Goal: Task Accomplishment & Management: Use online tool/utility

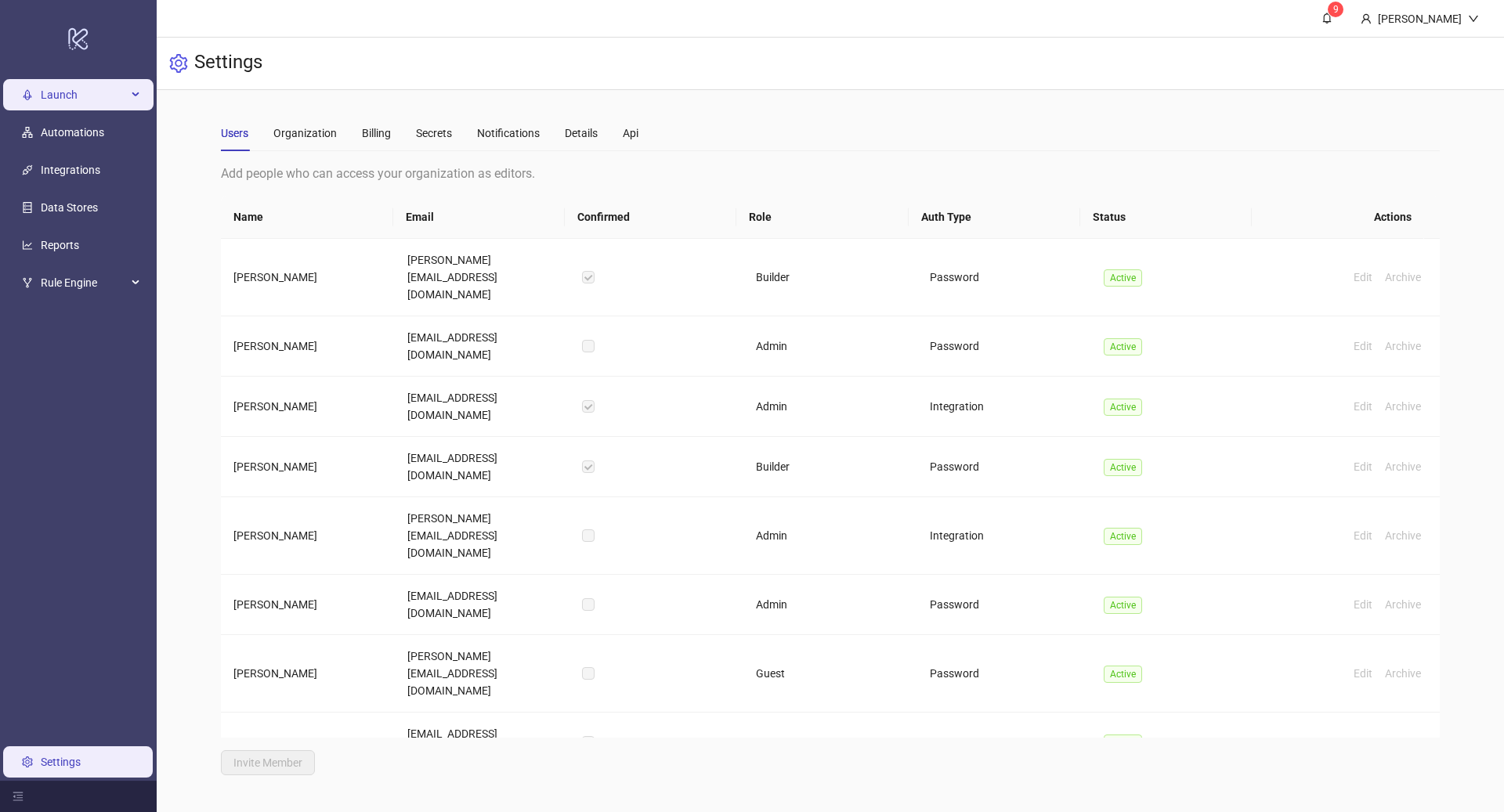
click at [94, 94] on span "Launch" at bounding box center [84, 95] width 86 height 31
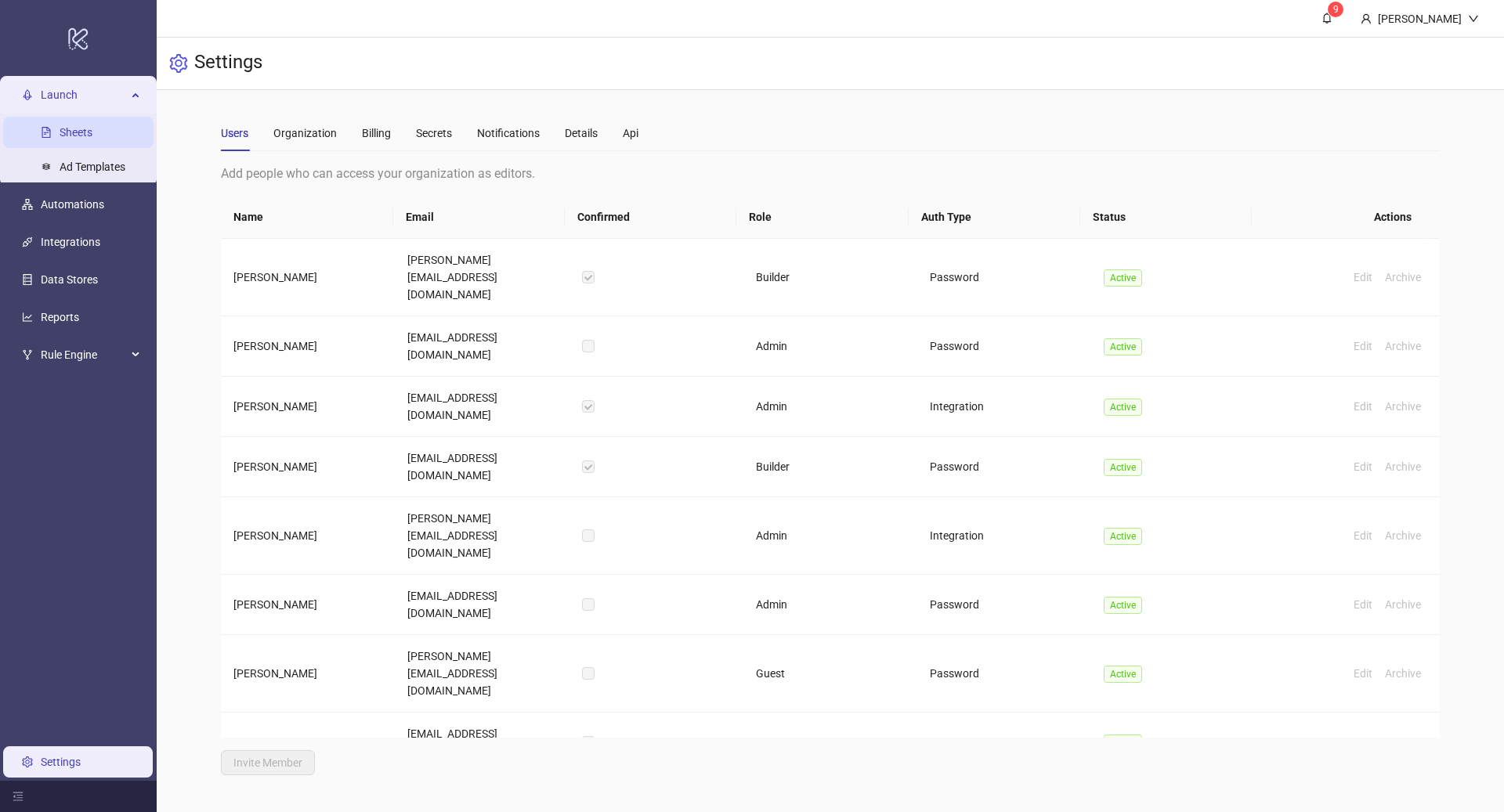
click at [76, 139] on link "Sheets" at bounding box center [75, 132] width 33 height 13
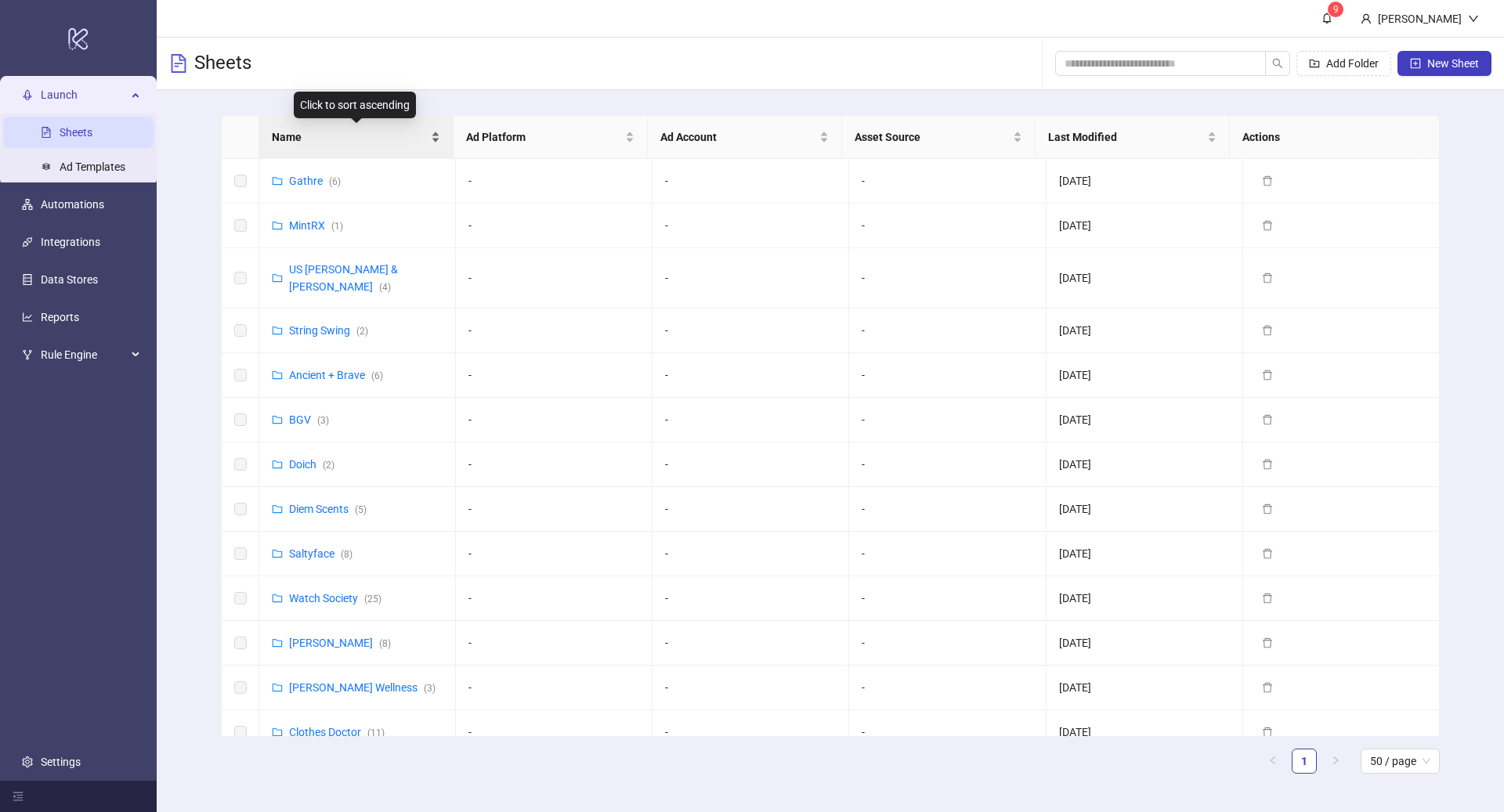
click at [375, 140] on span "Name" at bounding box center [349, 137] width 156 height 17
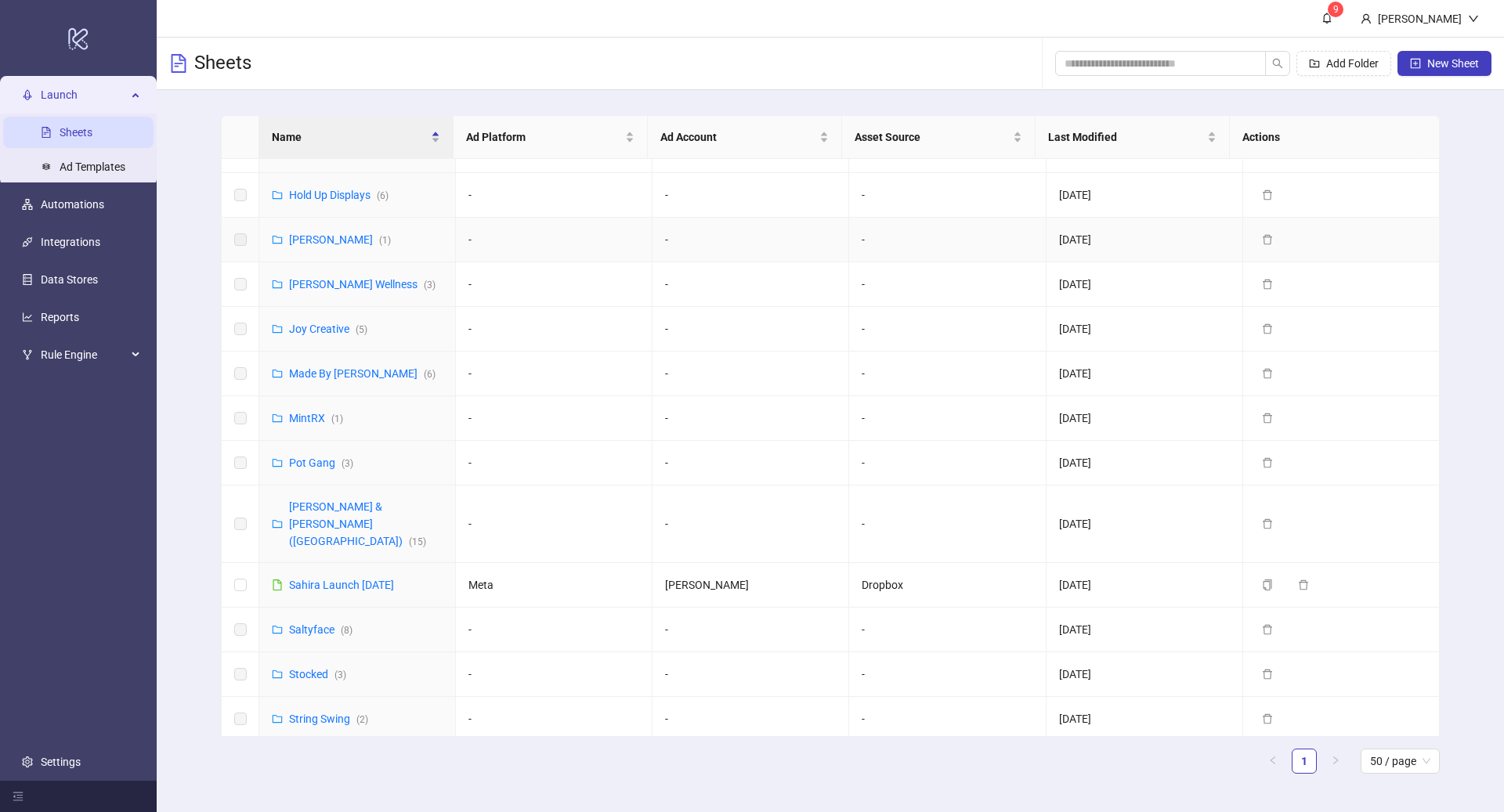
scroll to position [842, 0]
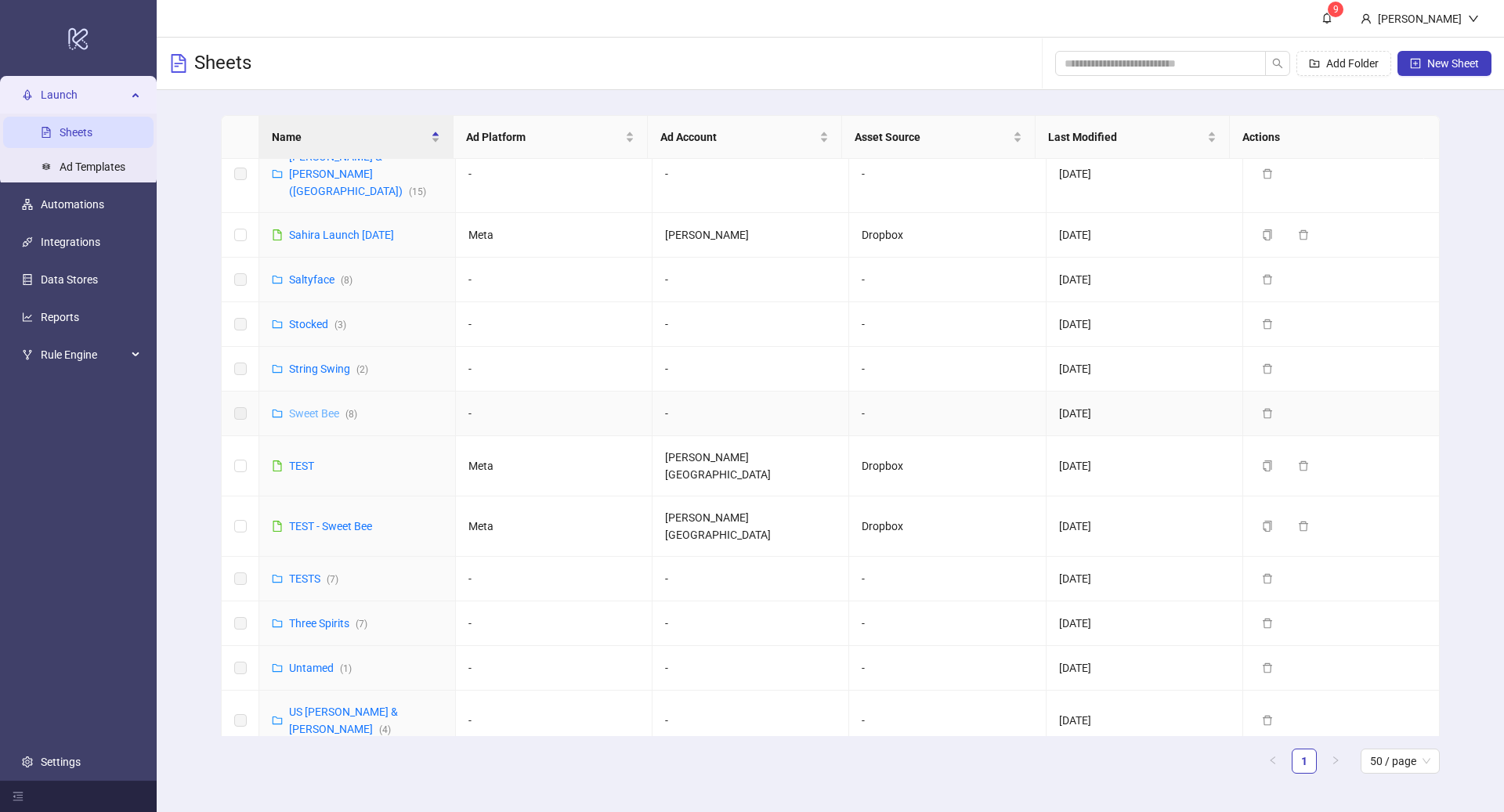
click at [321, 407] on link "Sweet Bee ( 8 )" at bounding box center [323, 413] width 69 height 13
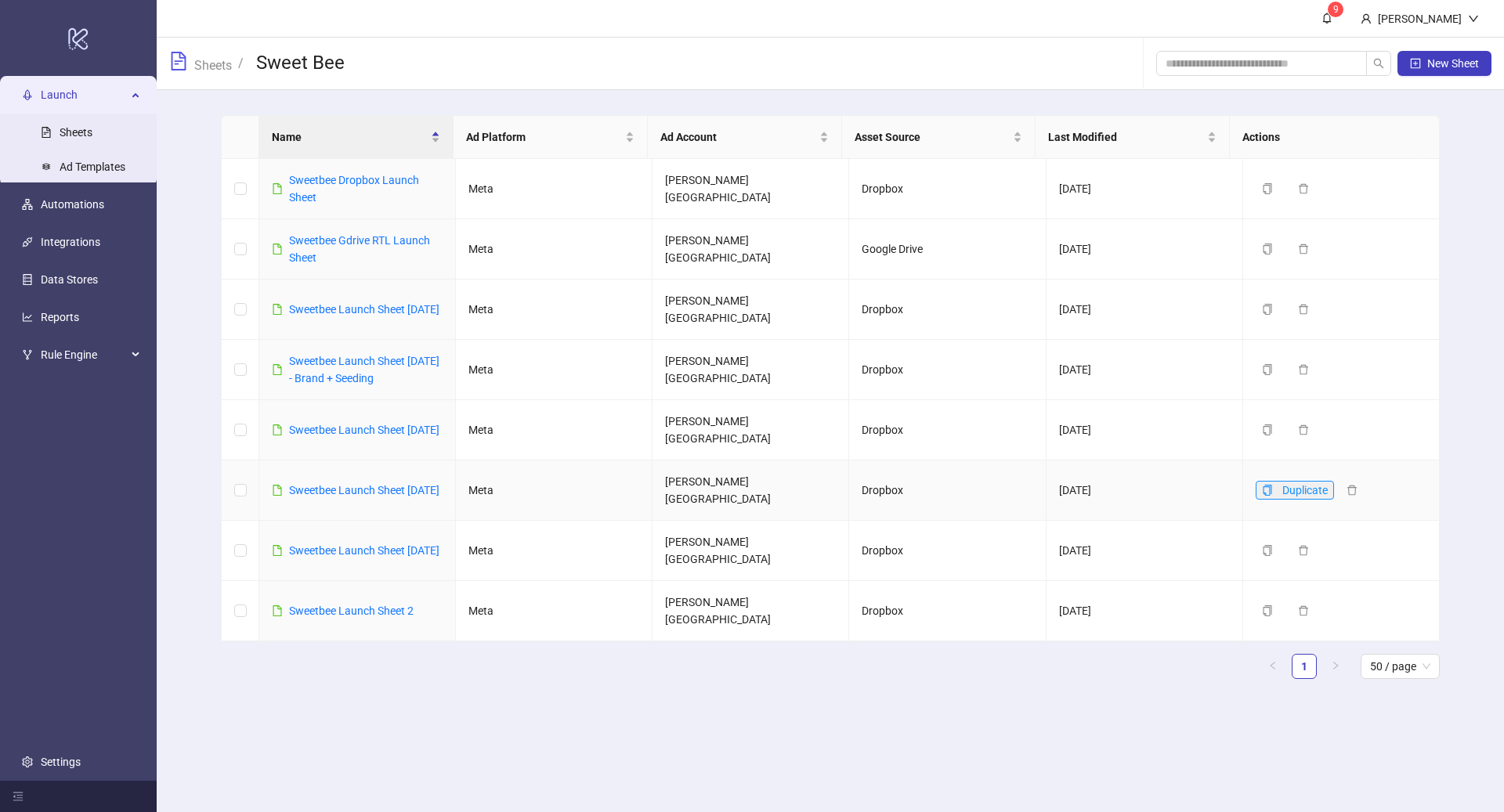
click at [1262, 489] on icon "copy" at bounding box center [1267, 490] width 11 height 11
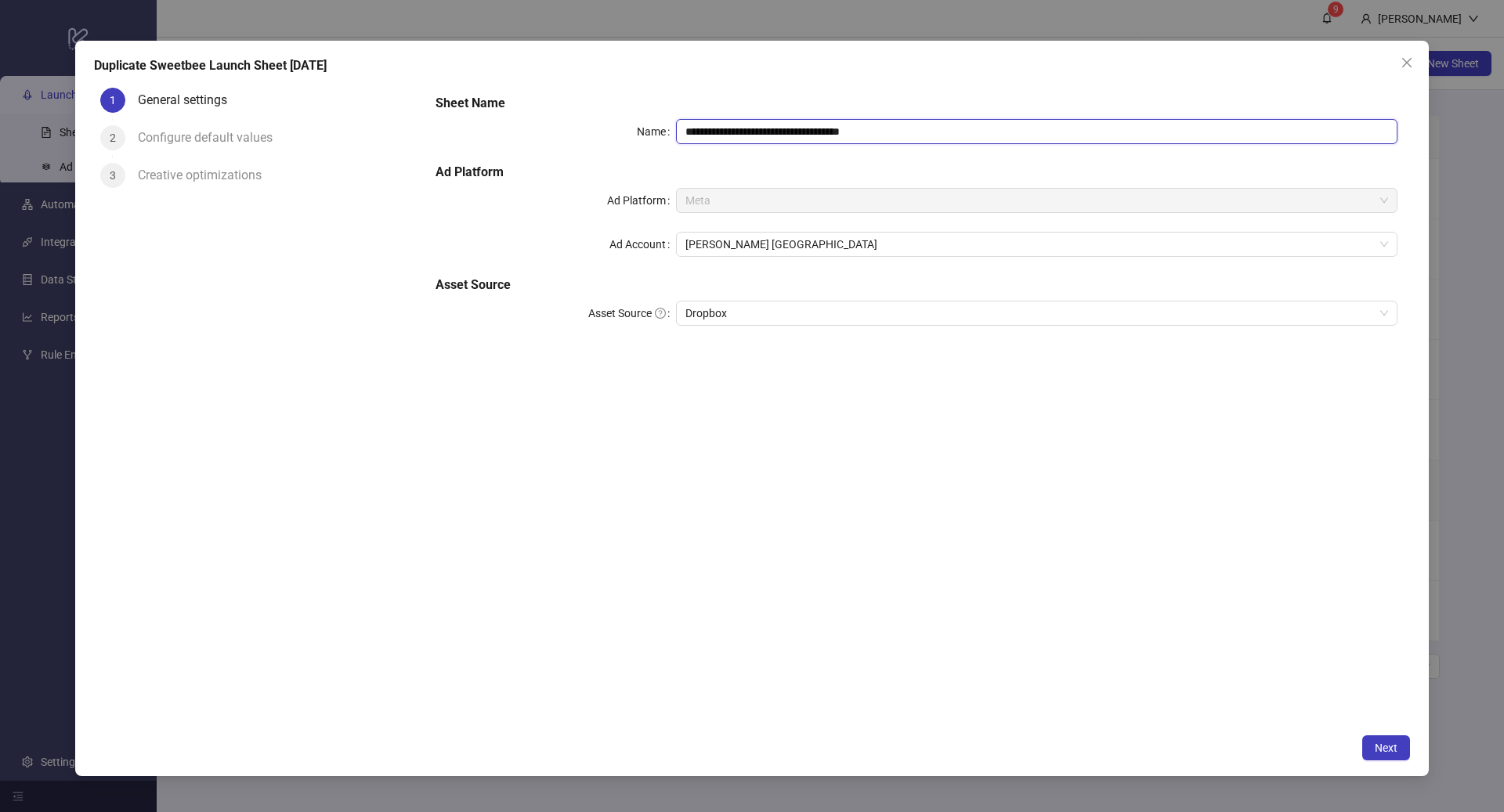
click at [790, 129] on input "**********" at bounding box center [1036, 132] width 722 height 25
drag, startPoint x: 843, startPoint y: 130, endPoint x: 805, endPoint y: 129, distance: 38.0
click at [805, 129] on input "**********" at bounding box center [1036, 132] width 722 height 25
type input "**********"
click at [1397, 747] on span "Next" at bounding box center [1386, 748] width 23 height 13
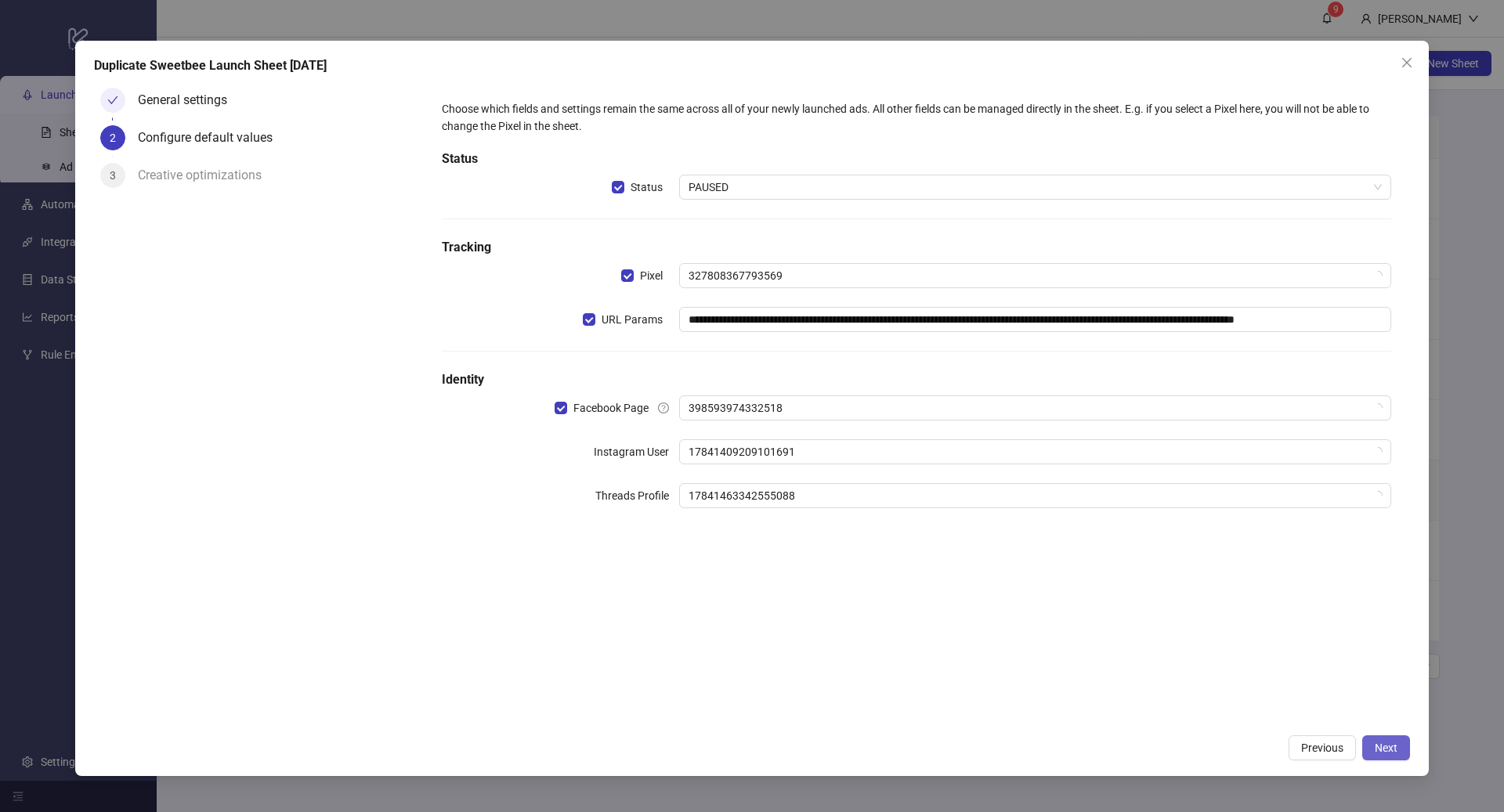
click at [1397, 747] on span "Next" at bounding box center [1386, 748] width 23 height 13
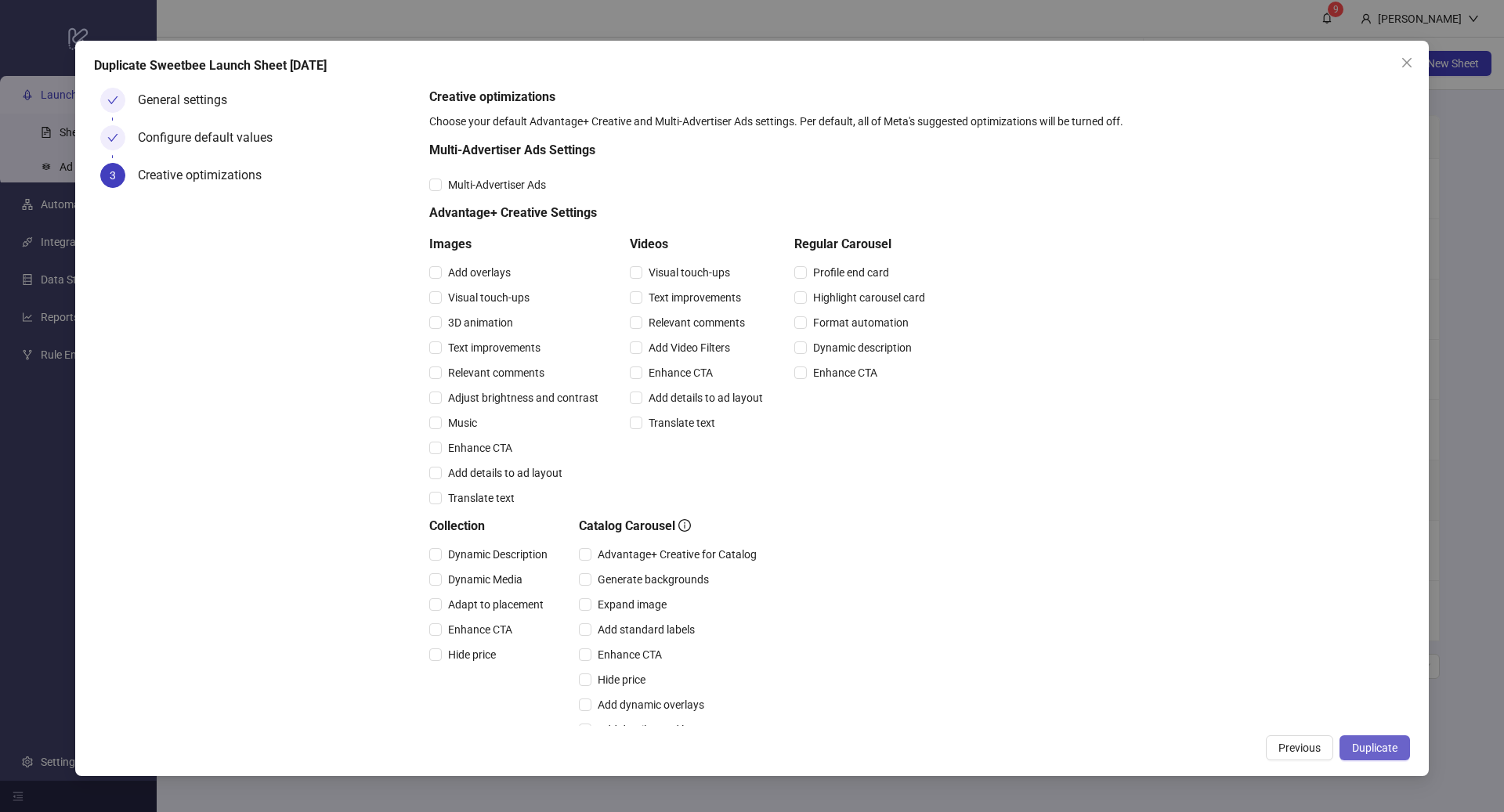
click at [1396, 747] on span "Duplicate" at bounding box center [1375, 748] width 46 height 13
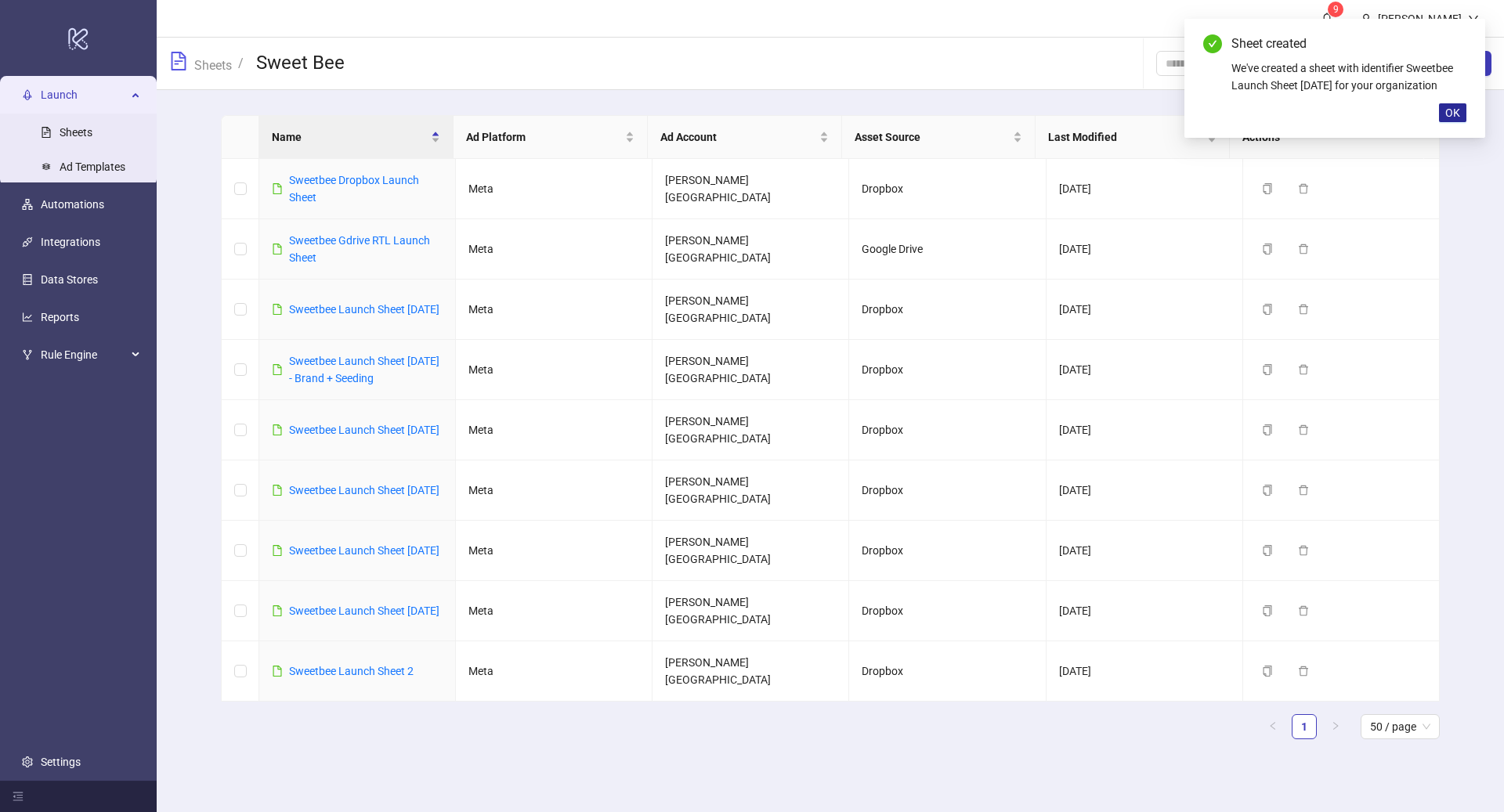
click at [1452, 119] on button "OK" at bounding box center [1452, 112] width 27 height 19
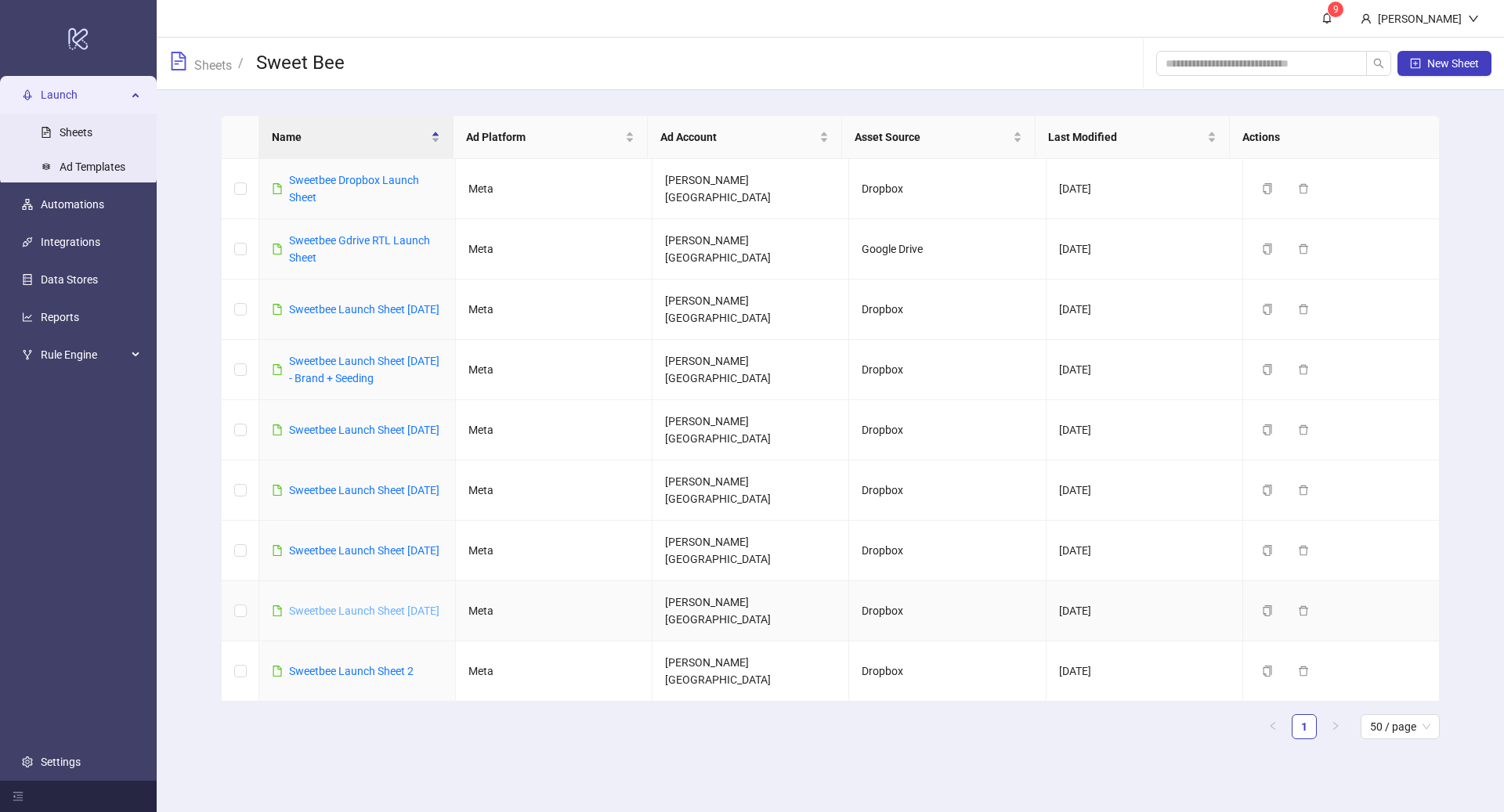
click at [361, 605] on link "Sweetbee Launch Sheet 10/2/25" at bounding box center [365, 611] width 151 height 13
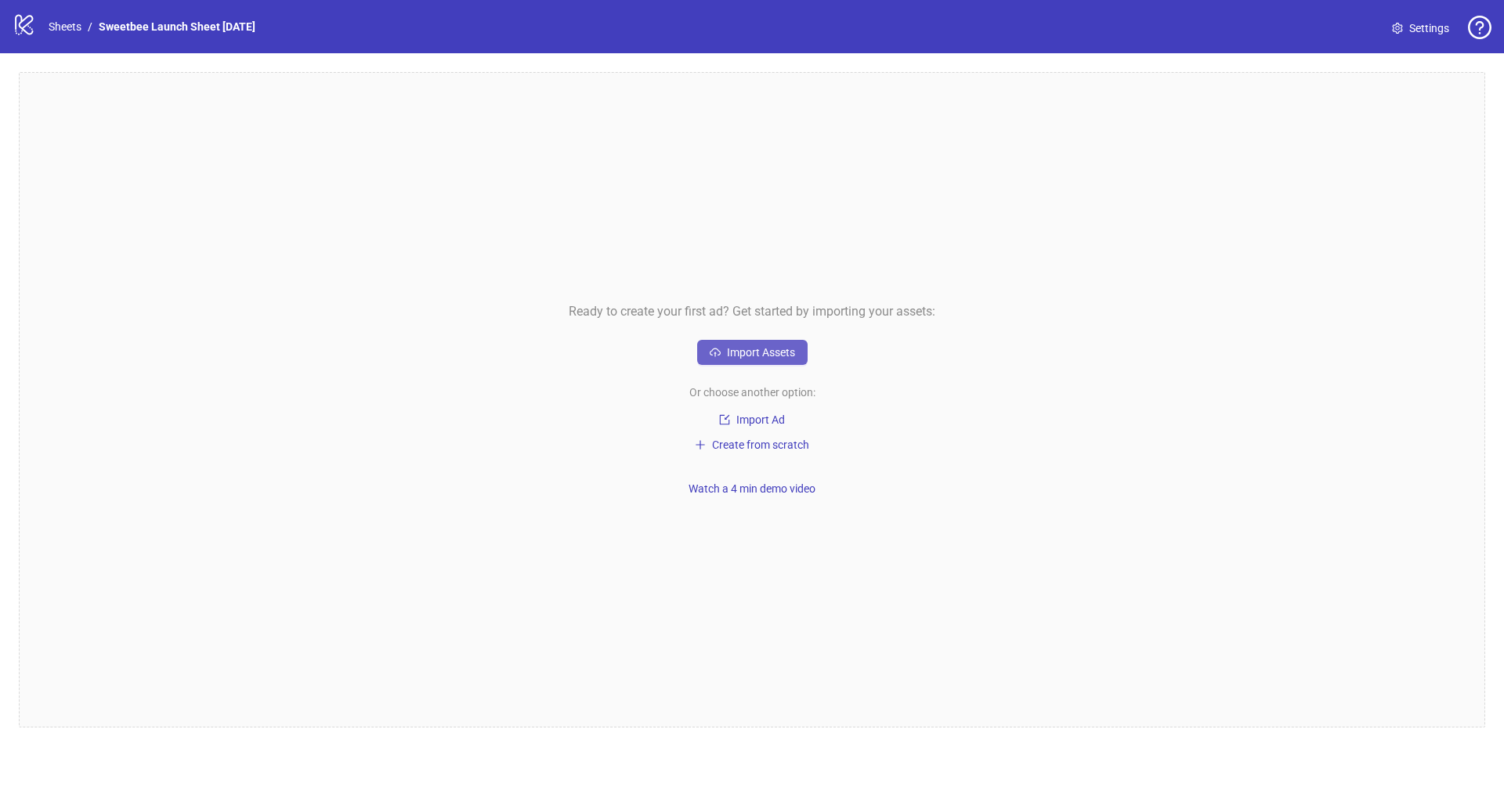
click at [740, 362] on button "Import Assets" at bounding box center [752, 353] width 111 height 25
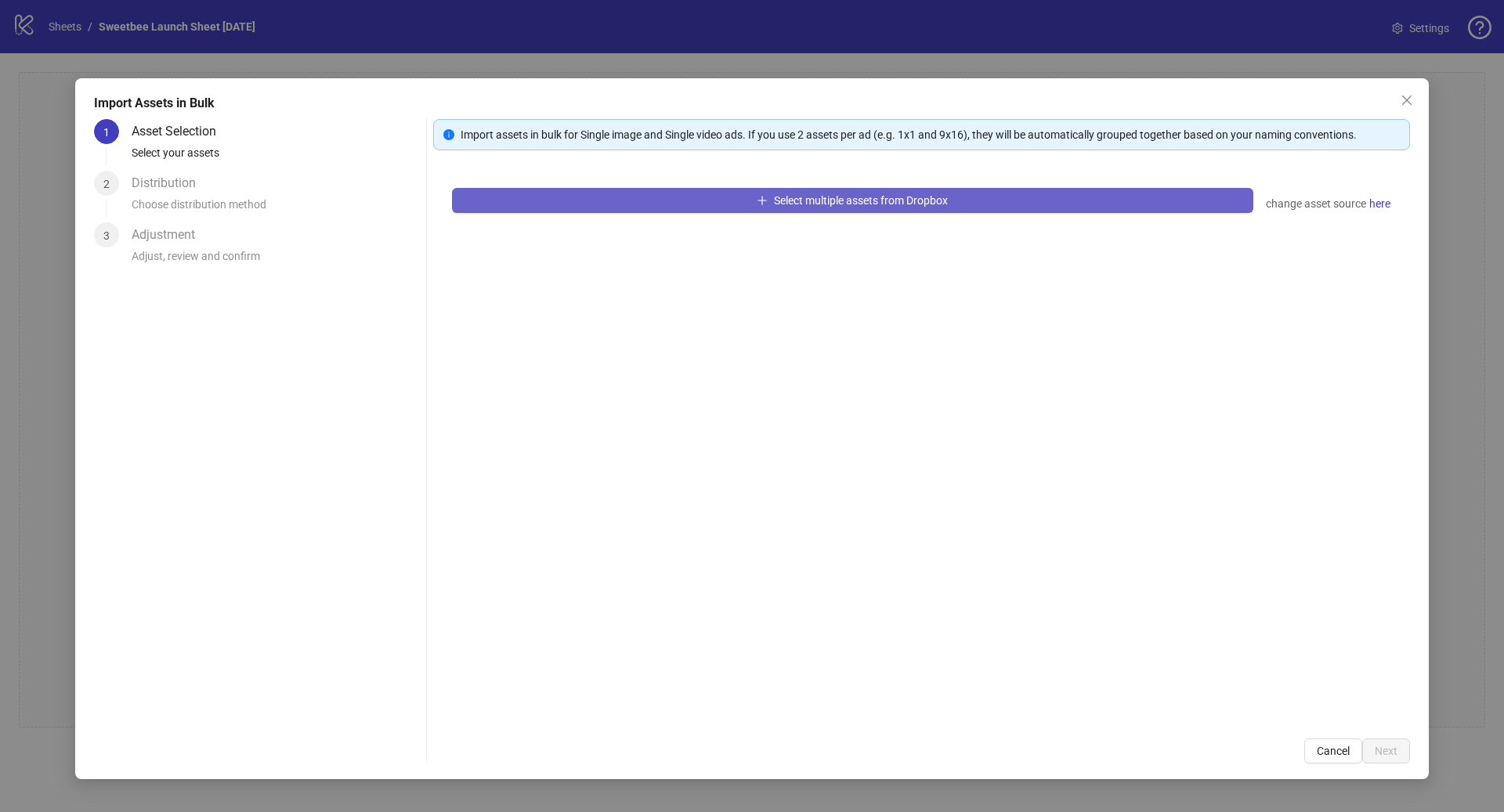
click at [703, 200] on button "Select multiple assets from Dropbox" at bounding box center [852, 200] width 801 height 25
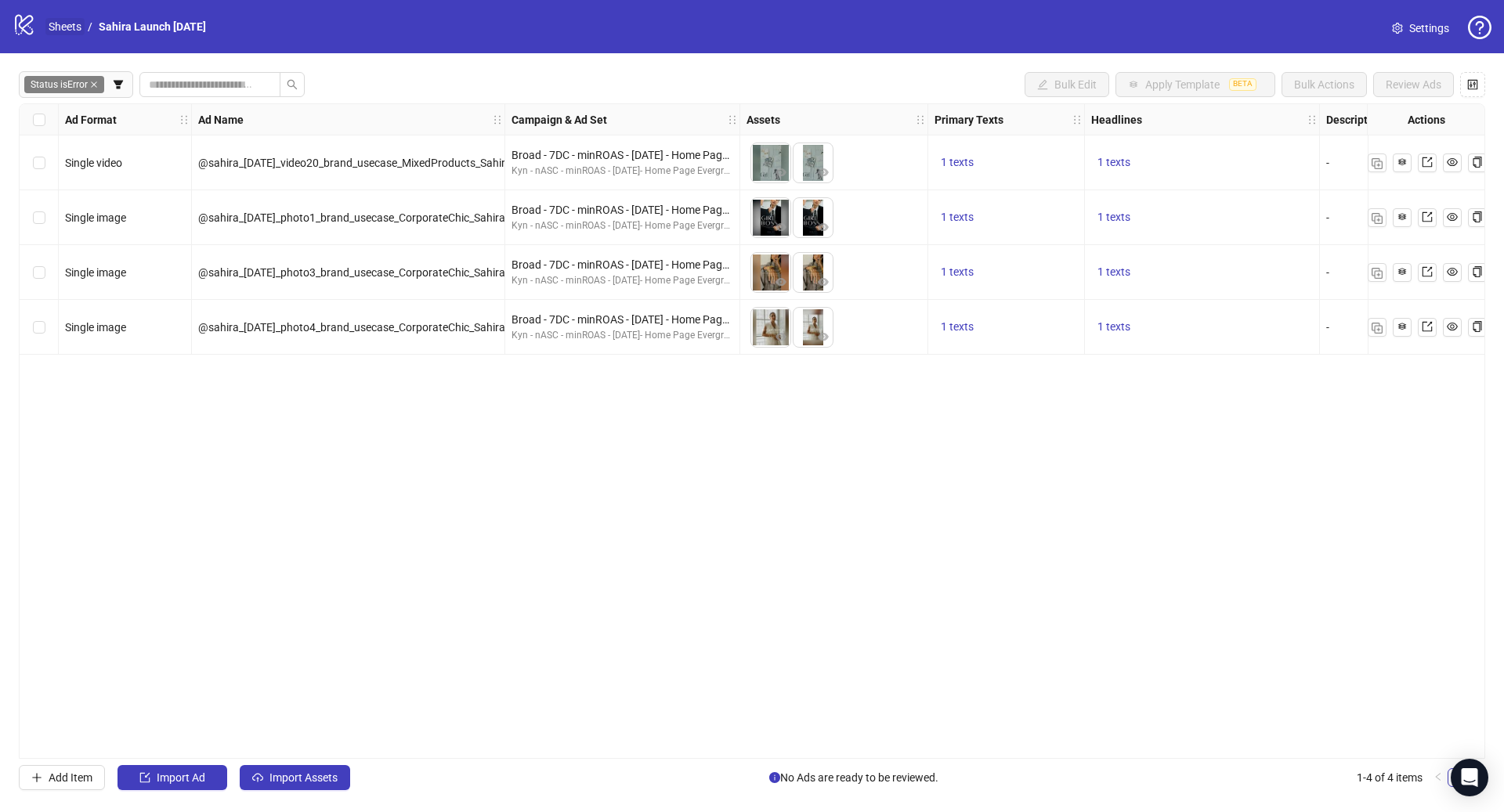
click at [84, 26] on link "Sheets" at bounding box center [65, 26] width 39 height 17
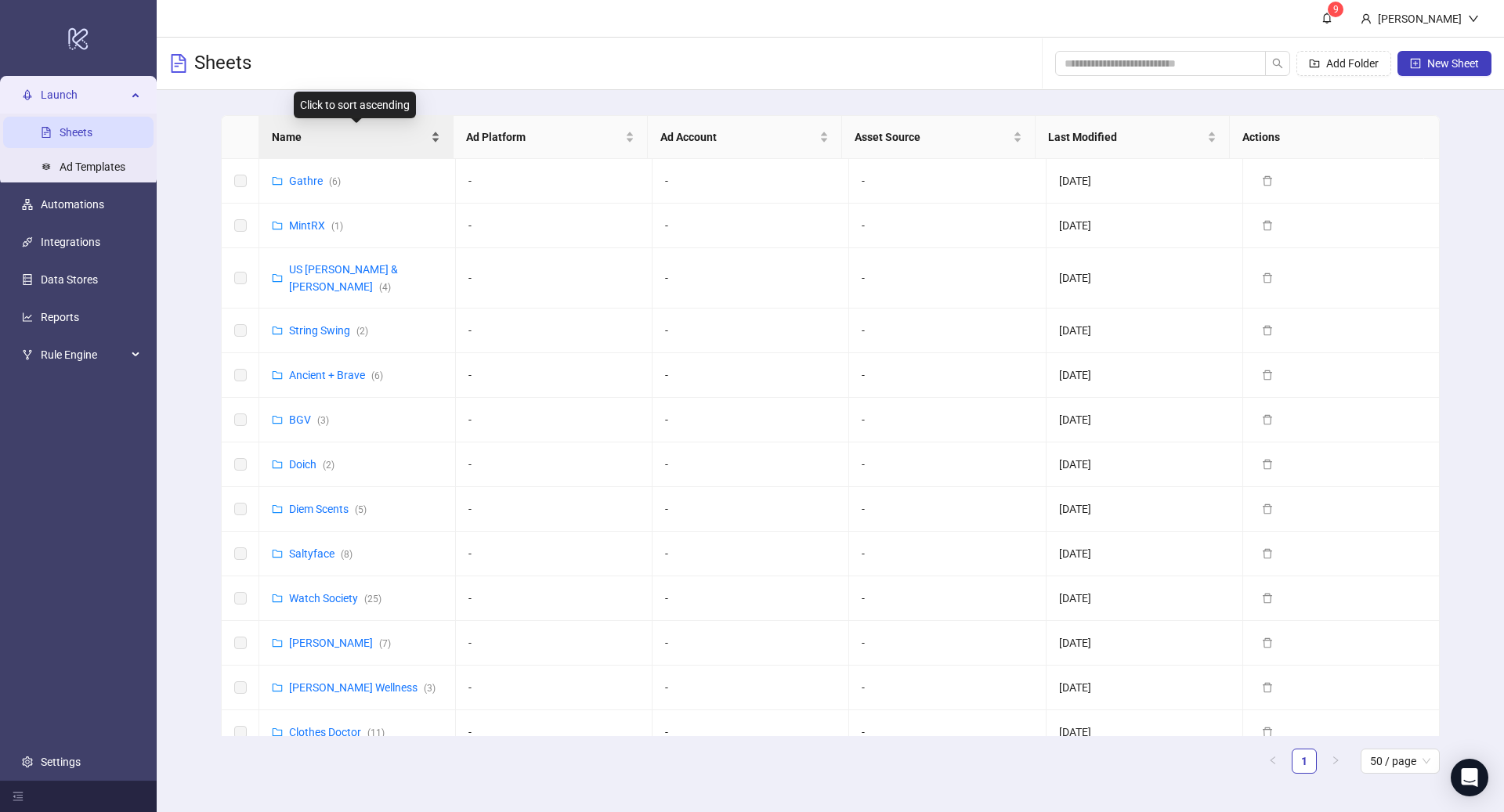
click at [314, 142] on span "Name" at bounding box center [349, 137] width 156 height 17
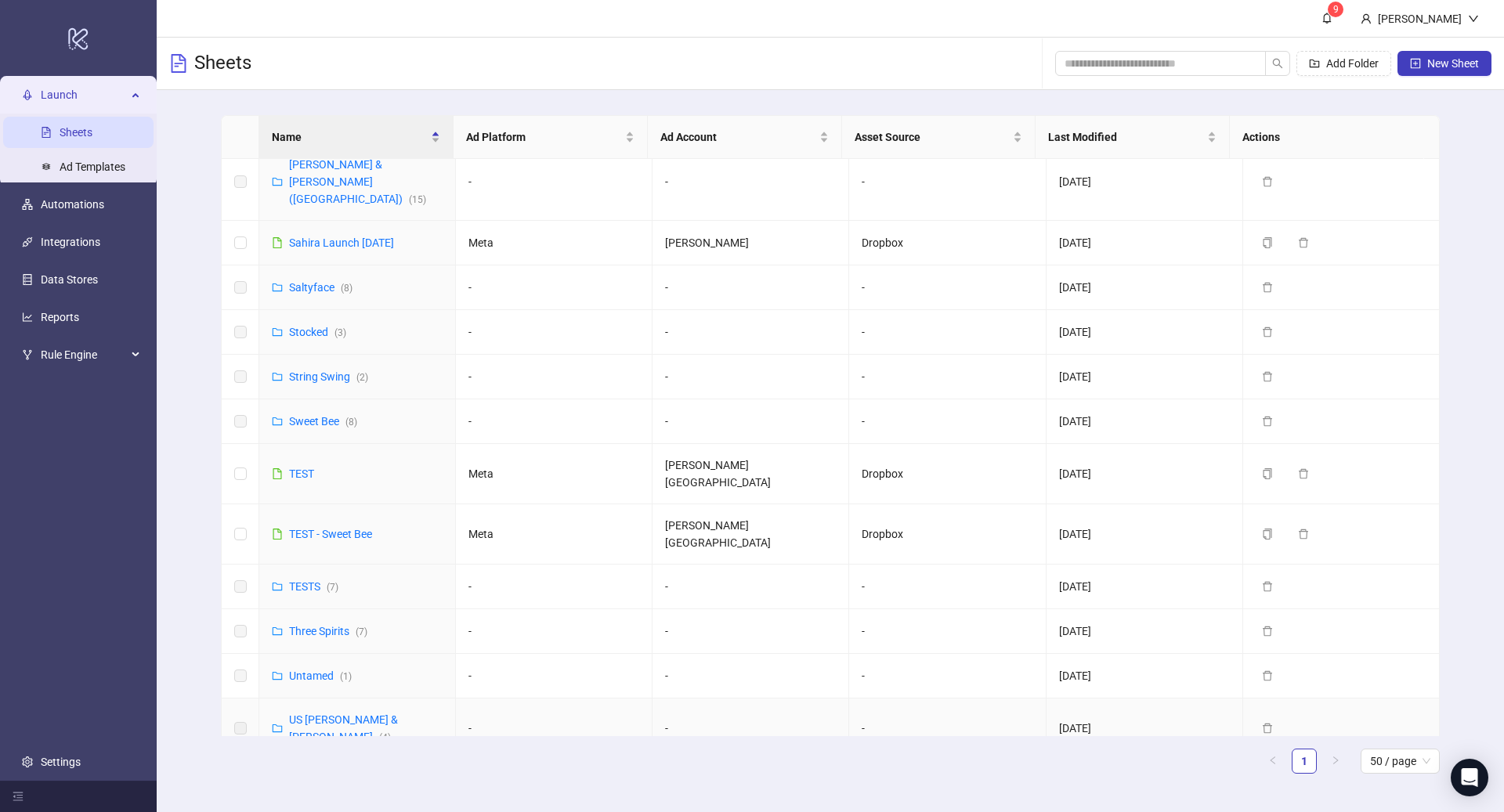
scroll to position [834, 0]
click at [310, 416] on link "Sweet Bee ( 8 )" at bounding box center [323, 422] width 69 height 13
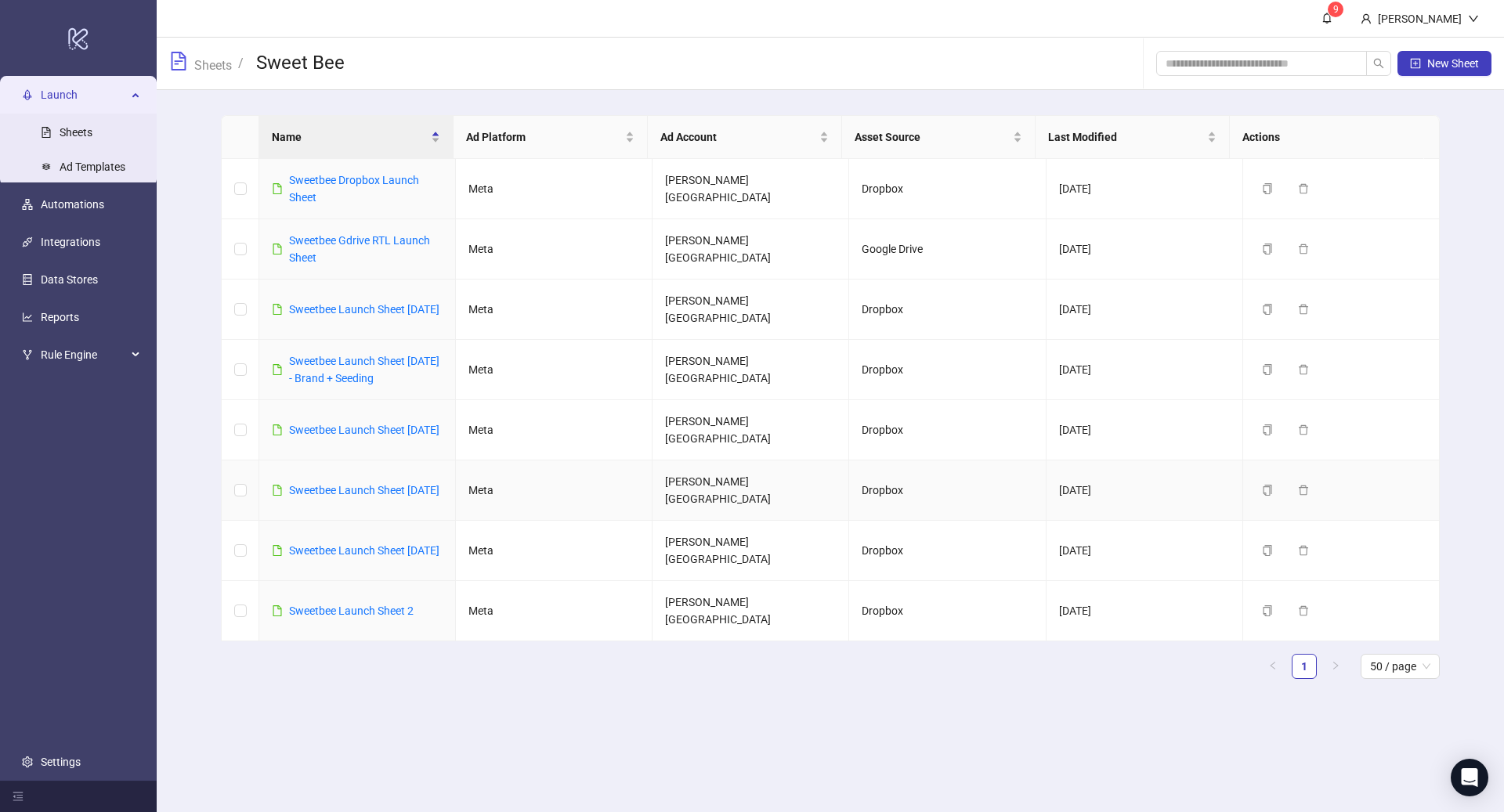
click at [318, 490] on div "Sweetbee Launch Sheet [DATE]" at bounding box center [365, 490] width 151 height 17
click at [319, 496] on link "Sweetbee Launch Sheet [DATE]" at bounding box center [365, 490] width 151 height 13
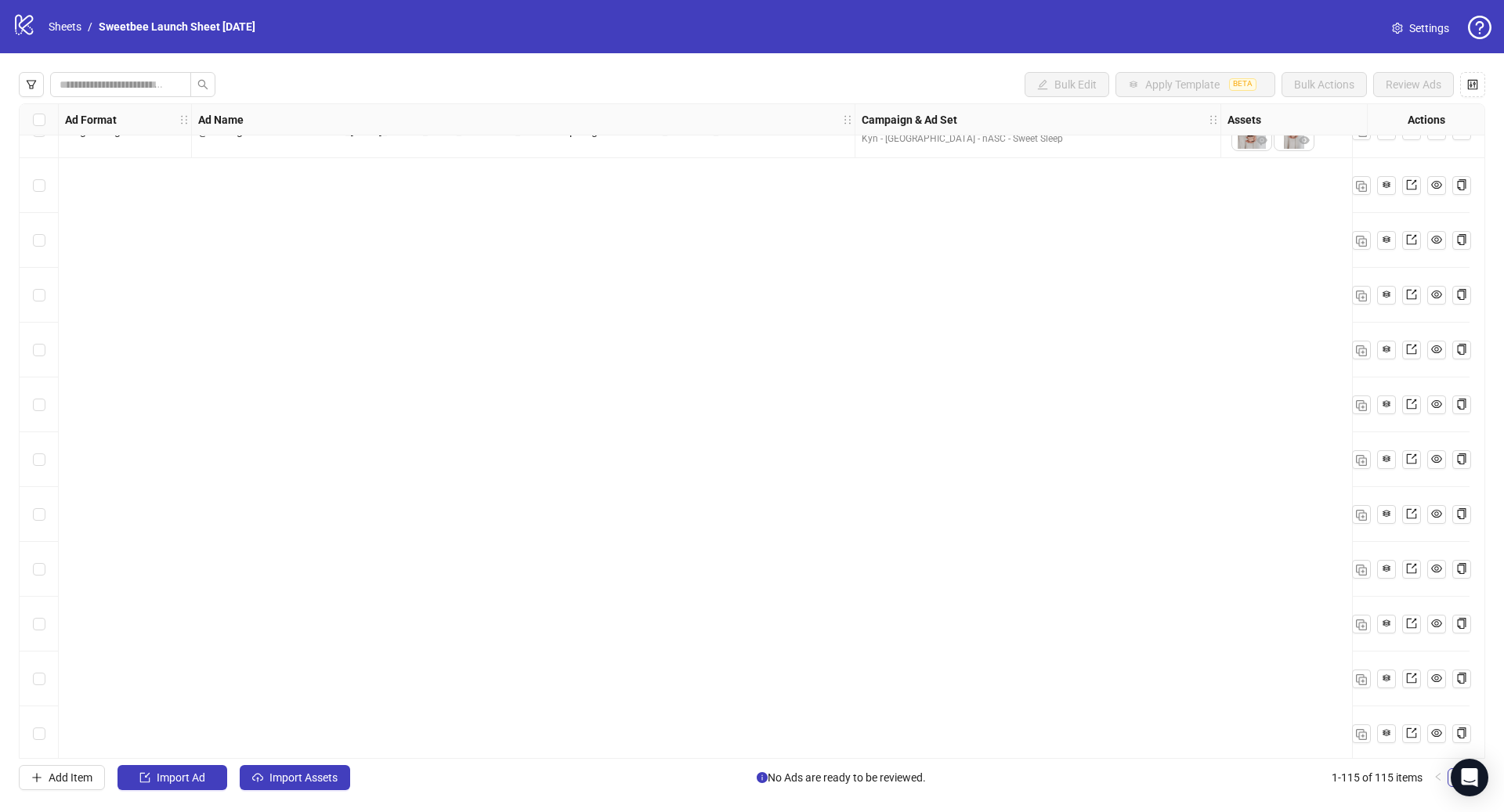
scroll to position [2839, 0]
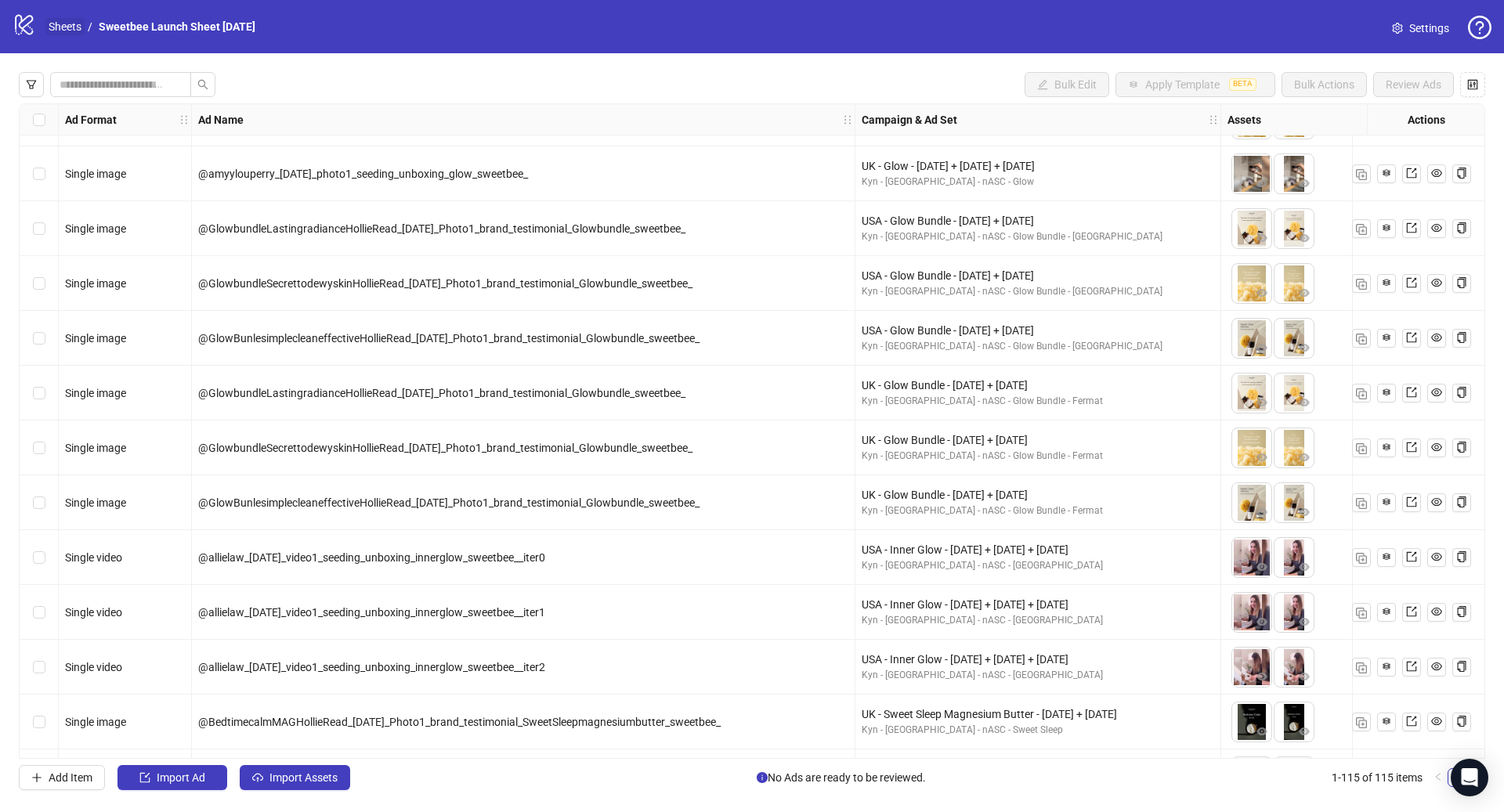
click at [61, 28] on link "Sheets" at bounding box center [65, 26] width 39 height 17
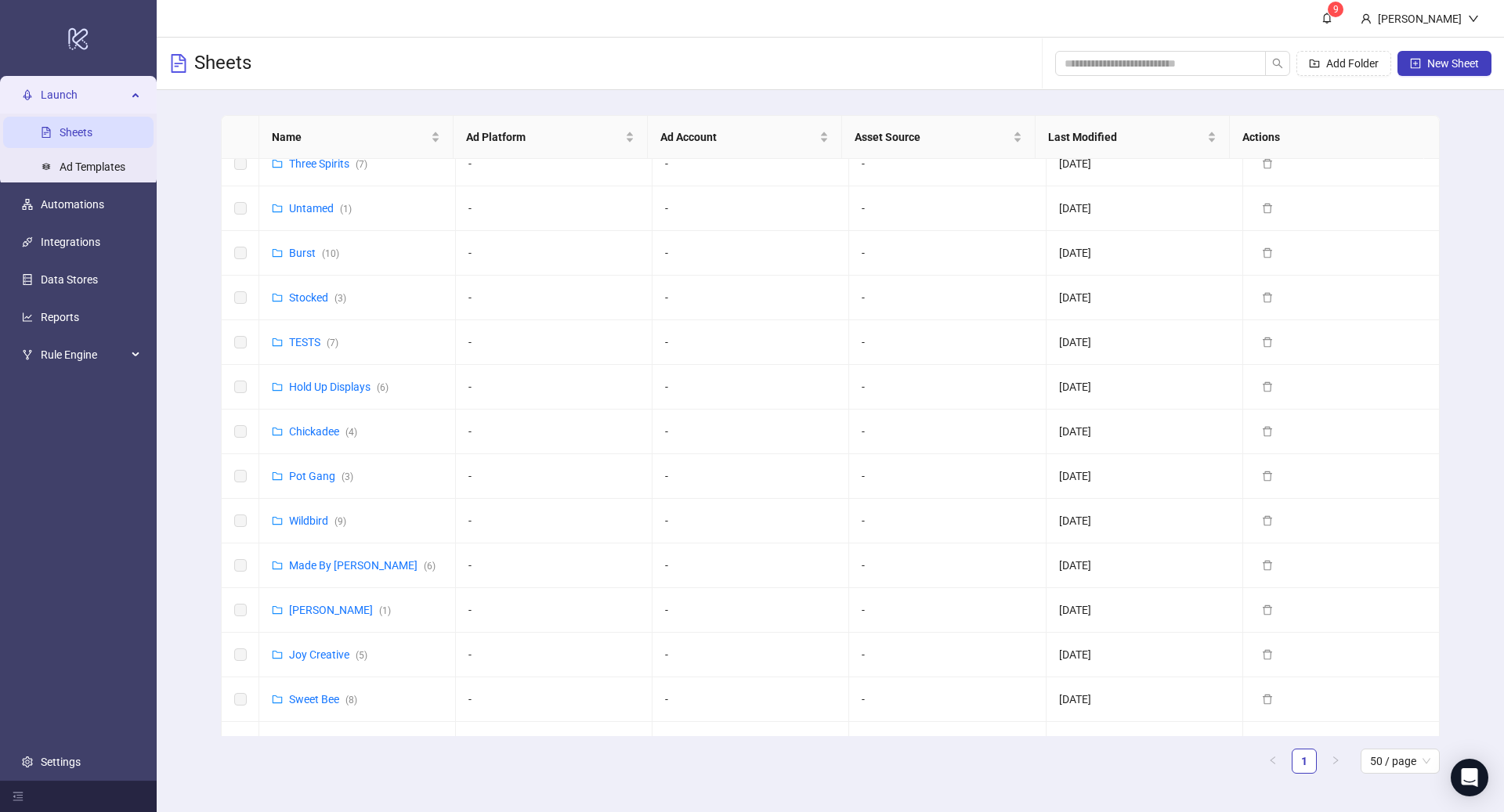
scroll to position [842, 0]
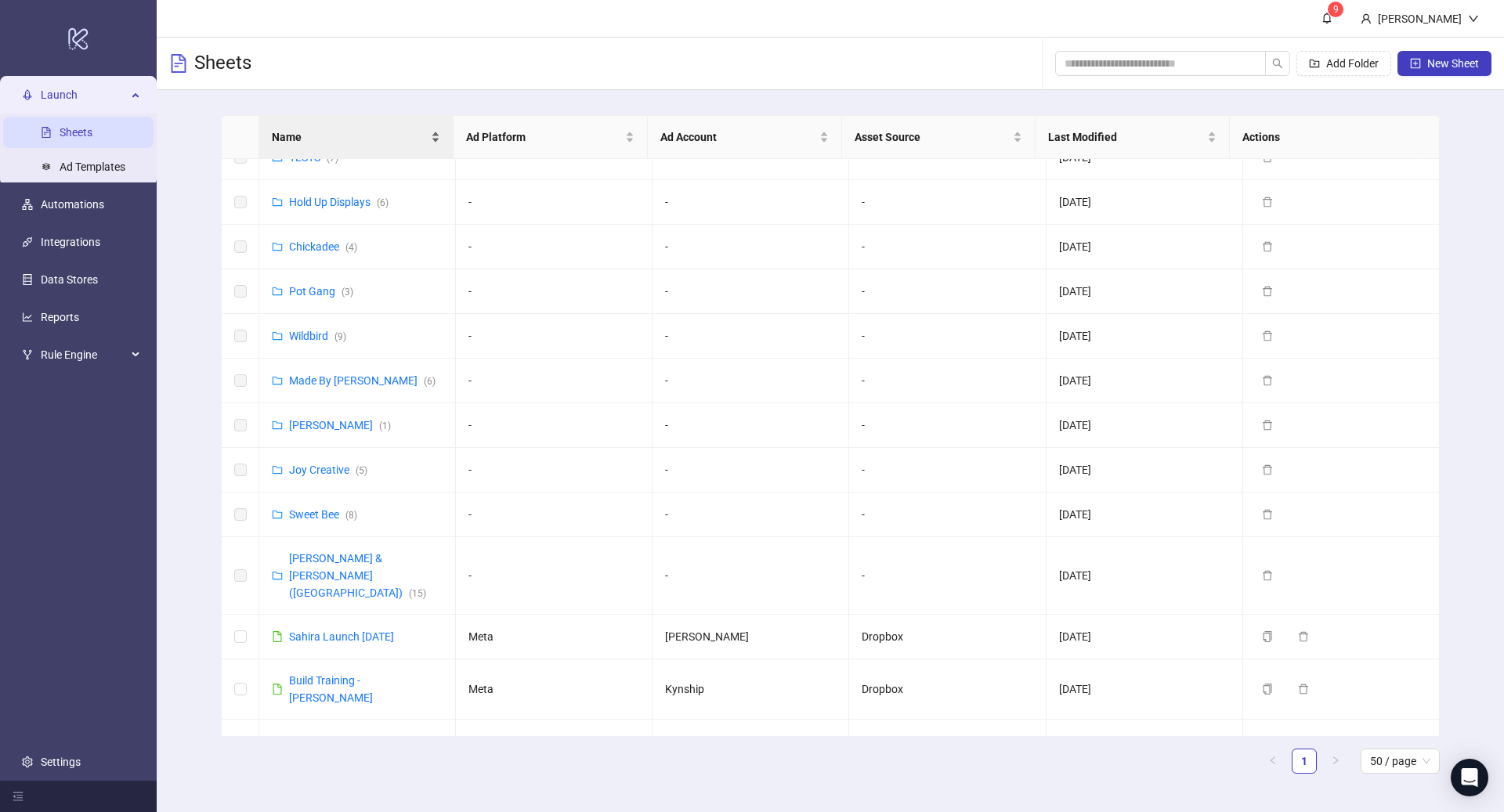
click at [316, 129] on span "Name" at bounding box center [349, 137] width 156 height 17
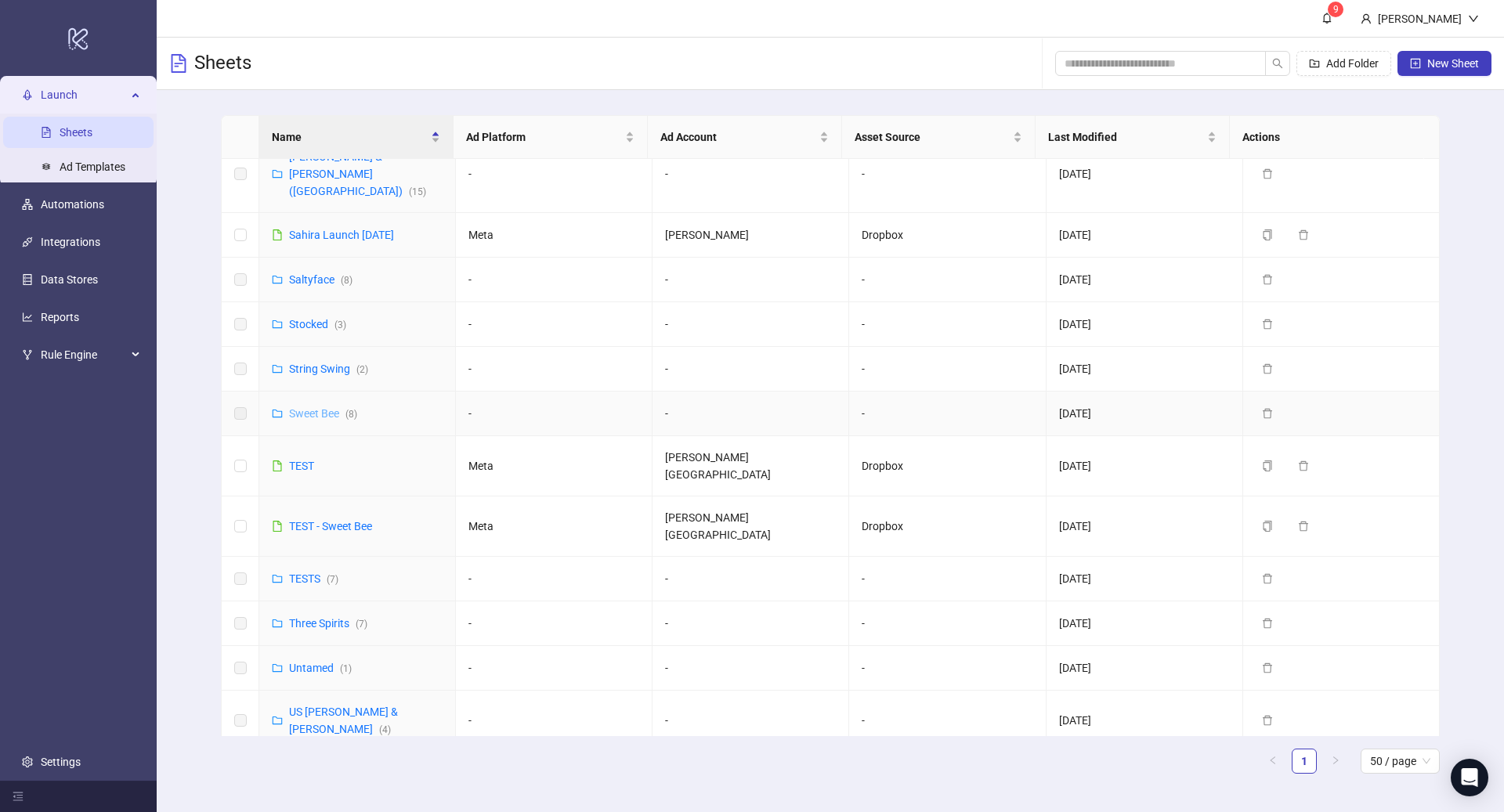
click at [321, 407] on link "Sweet Bee ( 8 )" at bounding box center [323, 413] width 69 height 13
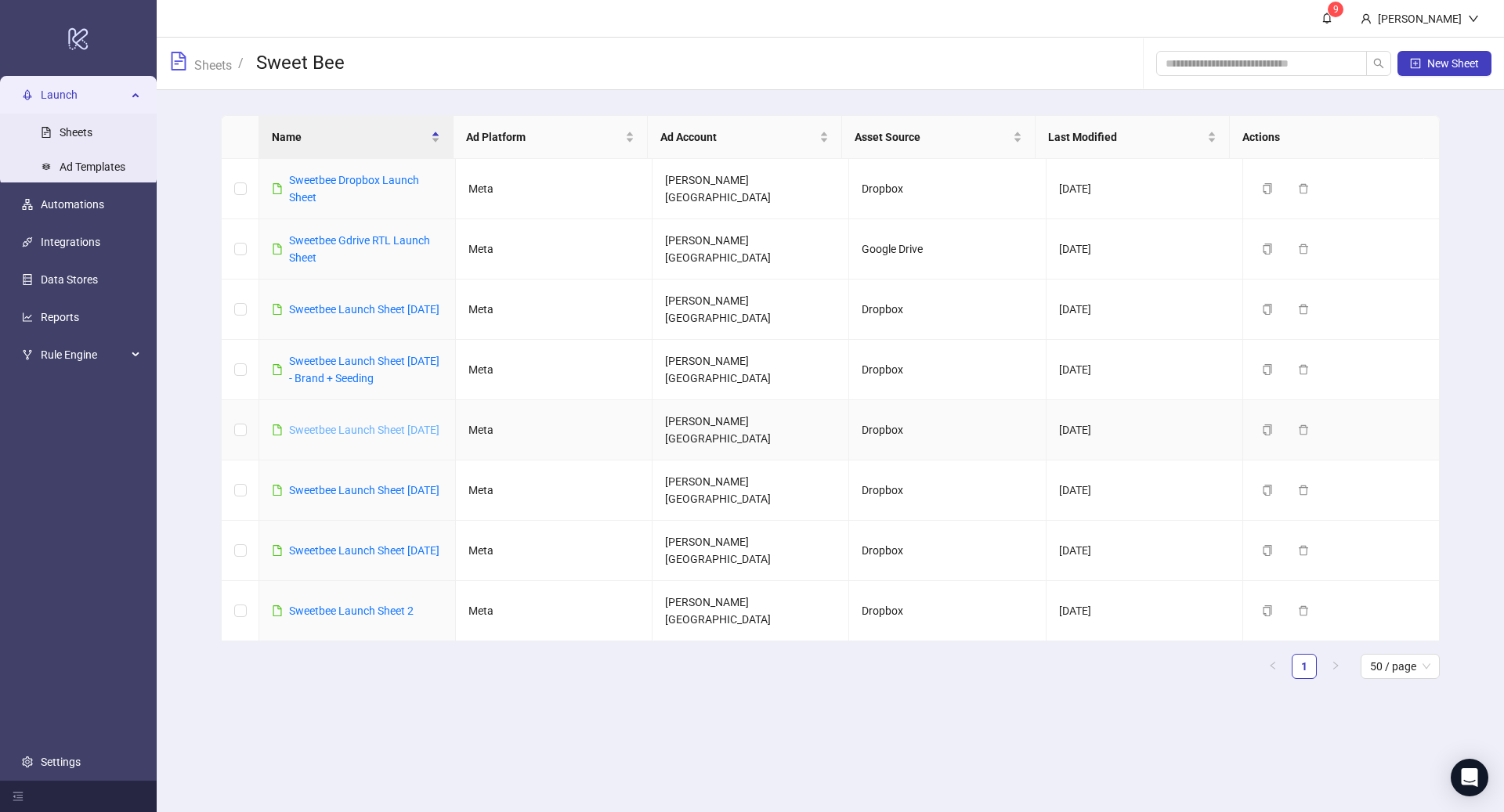
click at [327, 424] on link "Sweetbee Launch Sheet [DATE]" at bounding box center [365, 430] width 151 height 13
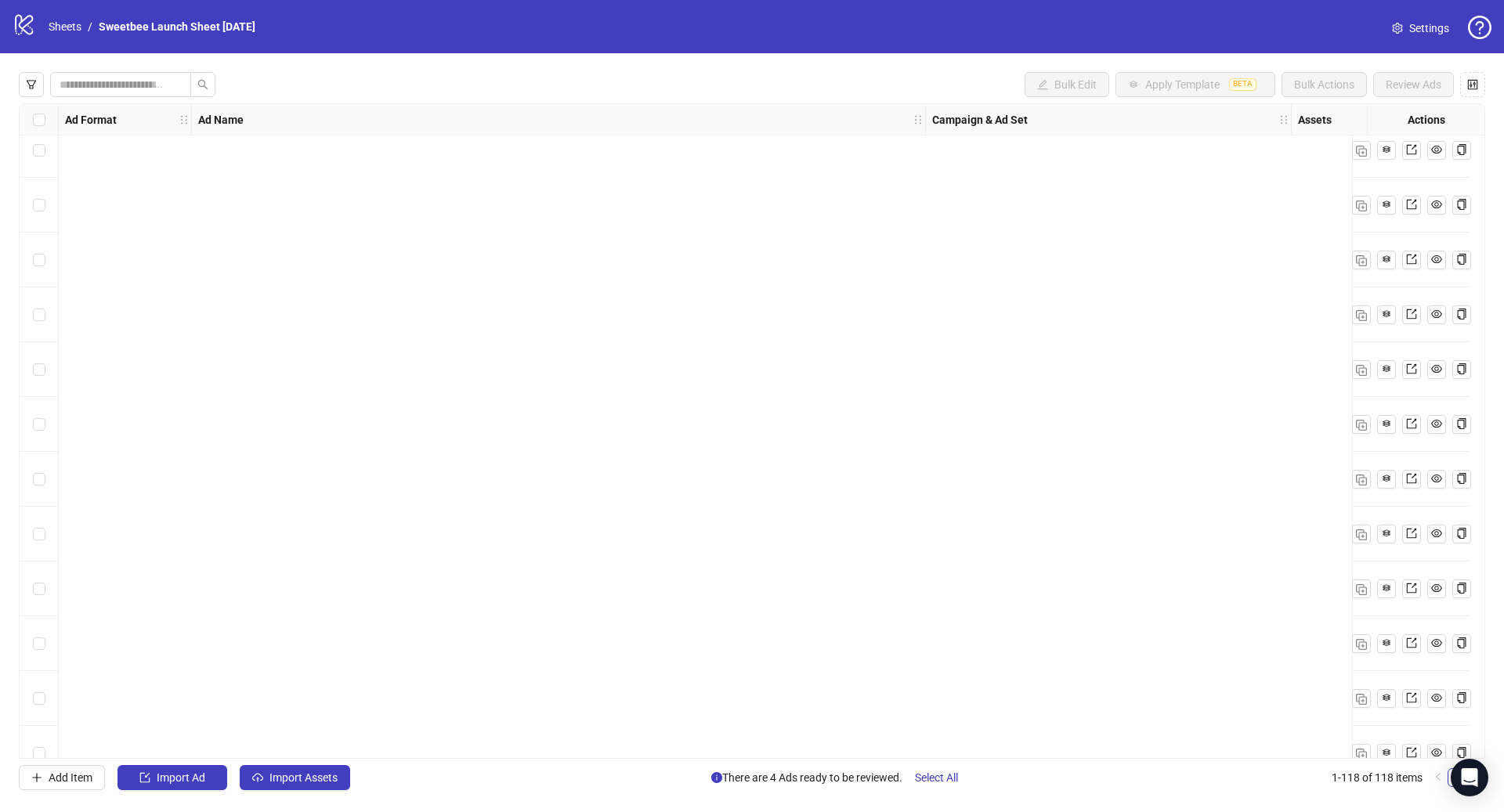
scroll to position [5851, 0]
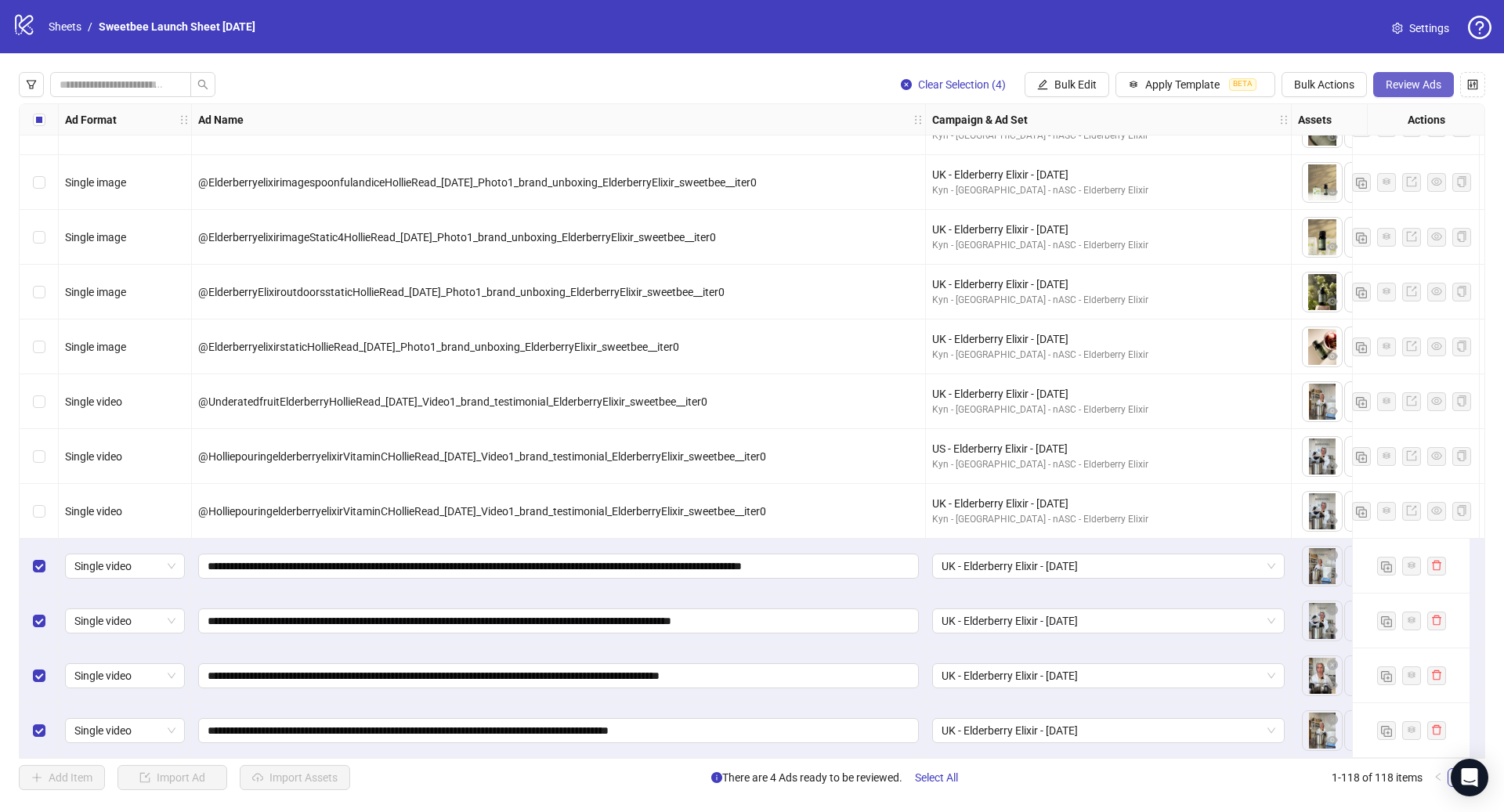
click at [1421, 85] on span "Review Ads" at bounding box center [1413, 85] width 56 height 13
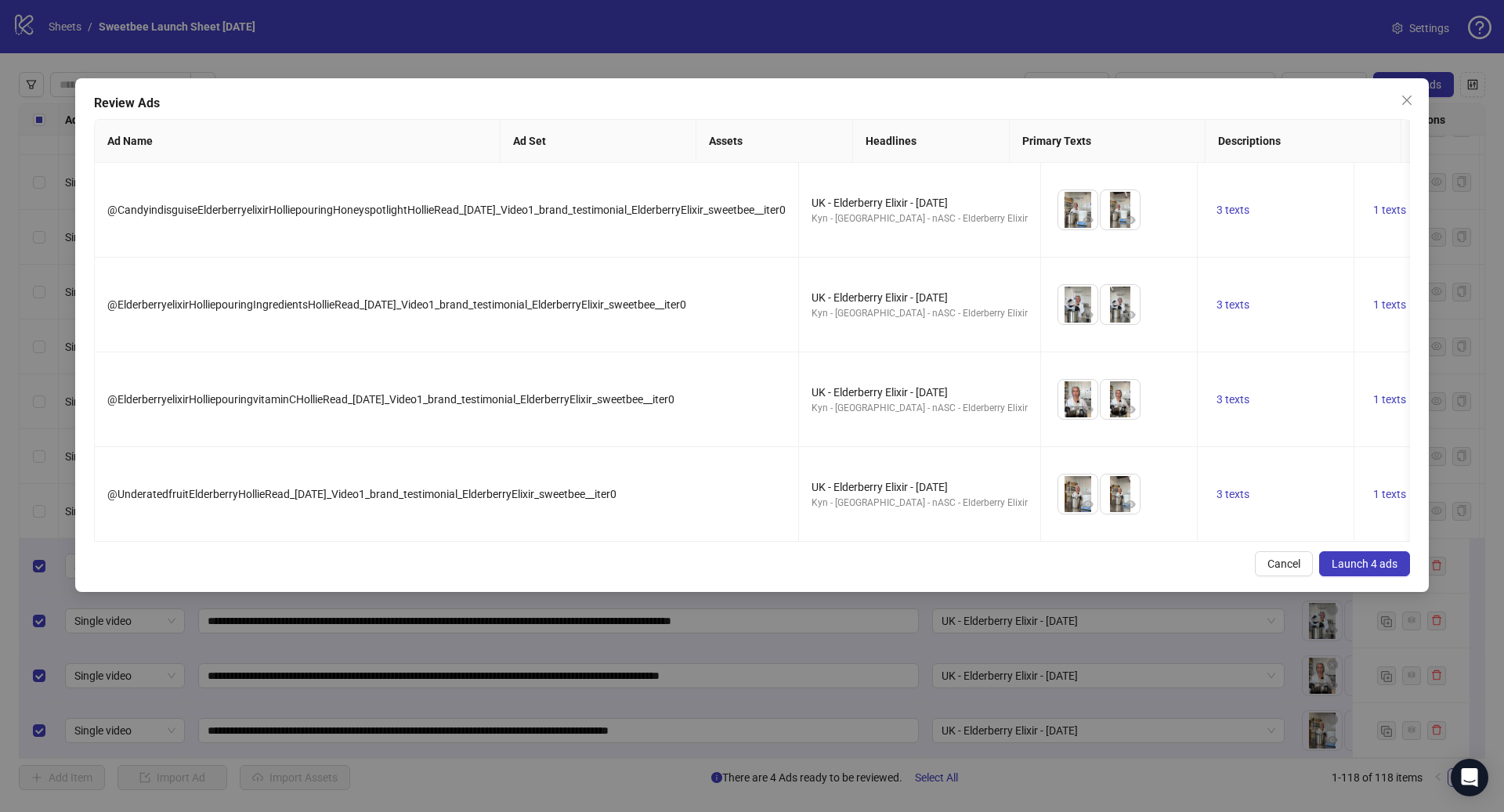
click at [1369, 551] on button "Launch 4 ads" at bounding box center [1364, 564] width 91 height 25
